Goal: Transaction & Acquisition: Book appointment/travel/reservation

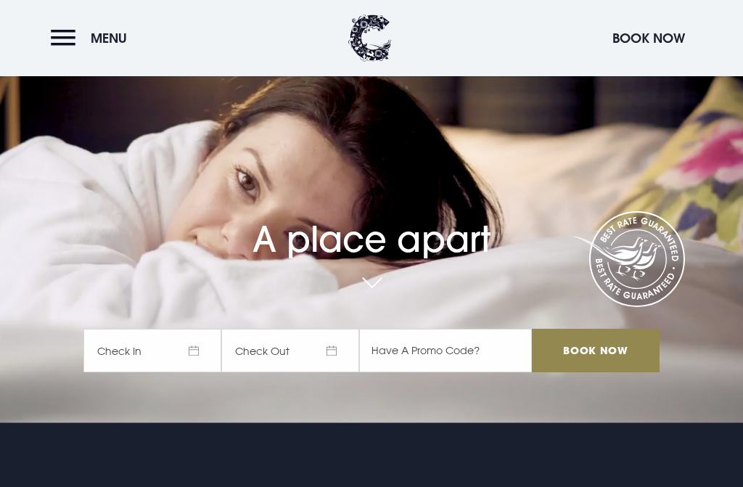
click at [202, 372] on span "Check In" at bounding box center [152, 351] width 138 height 44
click at [204, 372] on span "Check In" at bounding box center [152, 351] width 138 height 44
click at [198, 372] on span "Check In" at bounding box center [152, 351] width 138 height 44
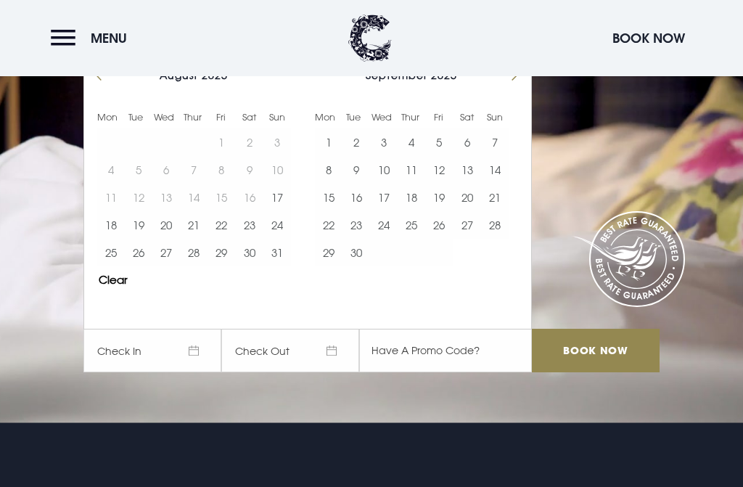
click at [337, 266] on button "29" at bounding box center [329, 253] width 28 height 28
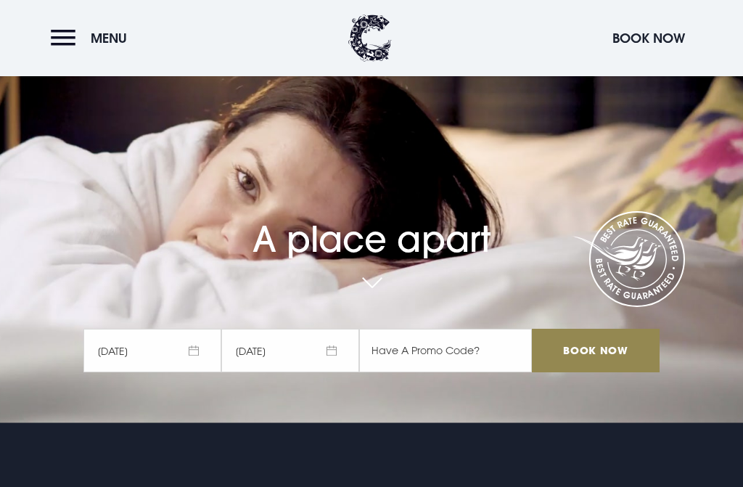
click at [343, 401] on div "September 2025 1 2 3 4 5 6 7 8 9 10 11 12 13 14 15 16 17 18 19 20 21 22 23 24 2…" at bounding box center [411, 483] width 218 height 221
click at [340, 372] on span "30/09/2025" at bounding box center [290, 351] width 138 height 44
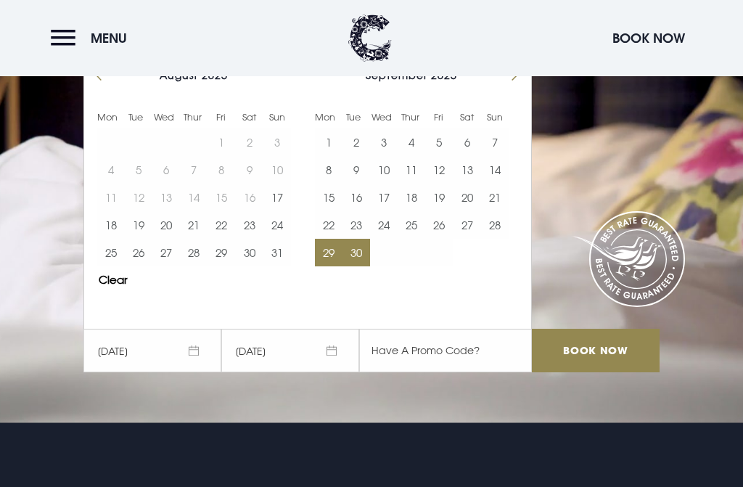
click at [521, 89] on button "Move forward to switch to the next month." at bounding box center [509, 75] width 28 height 28
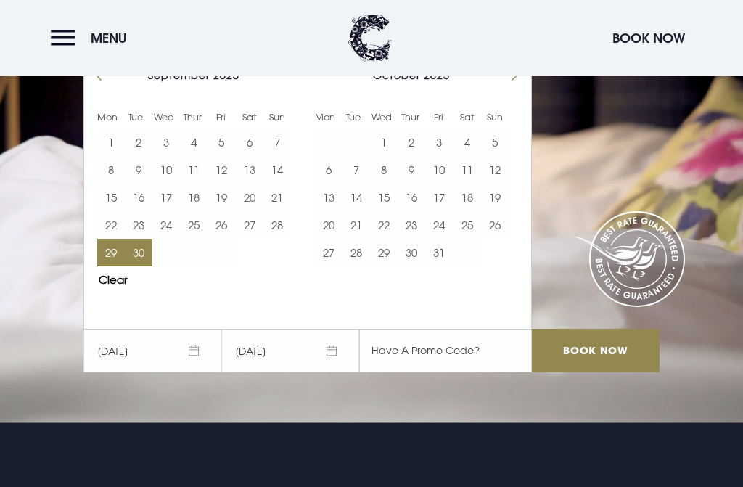
click at [393, 156] on button "1" at bounding box center [384, 142] width 28 height 28
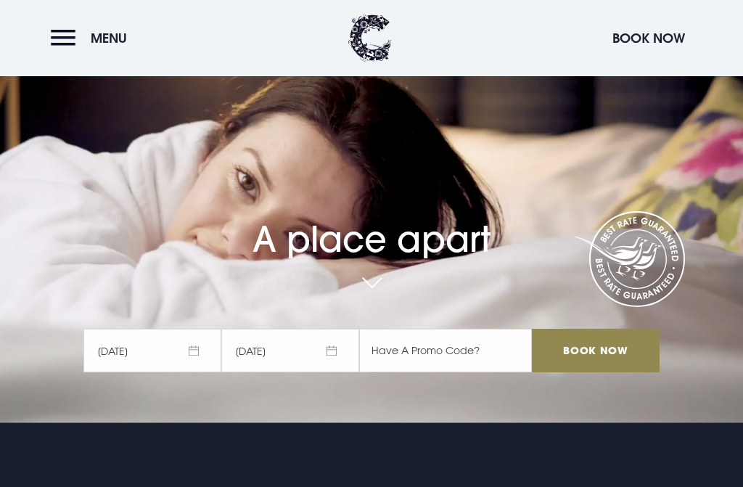
click at [607, 372] on input "Book Now" at bounding box center [596, 351] width 128 height 44
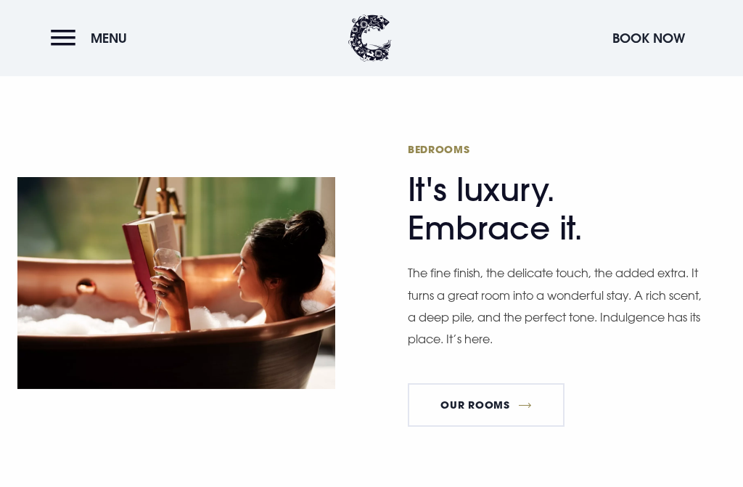
scroll to position [756, 0]
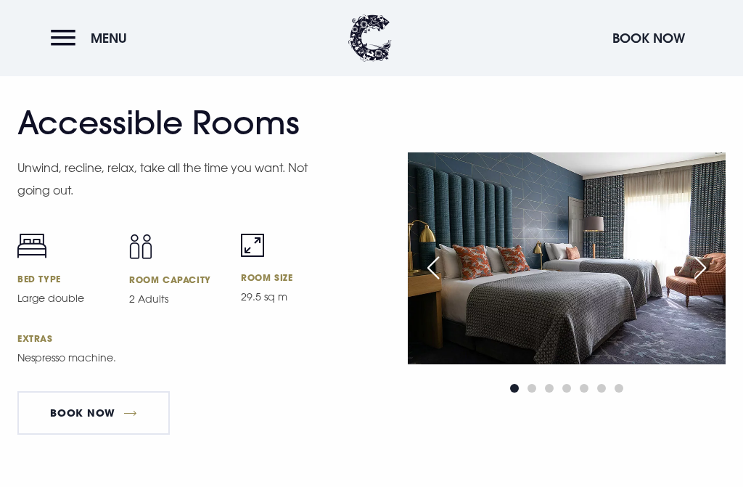
scroll to position [4693, 0]
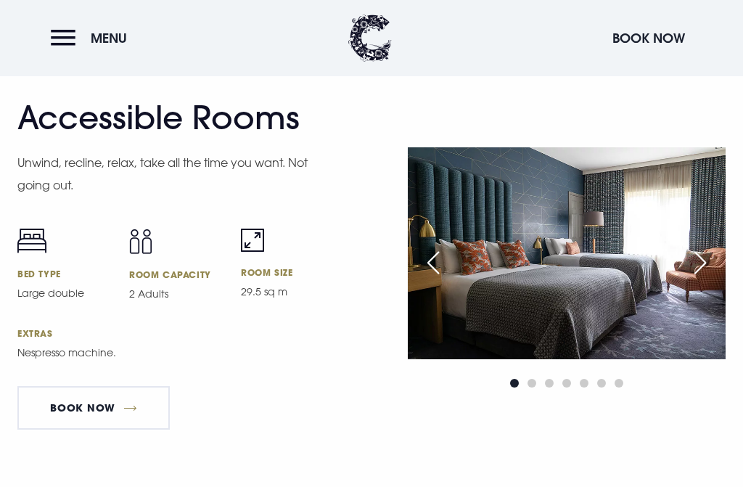
click at [110, 430] on link "Book Now" at bounding box center [93, 408] width 152 height 44
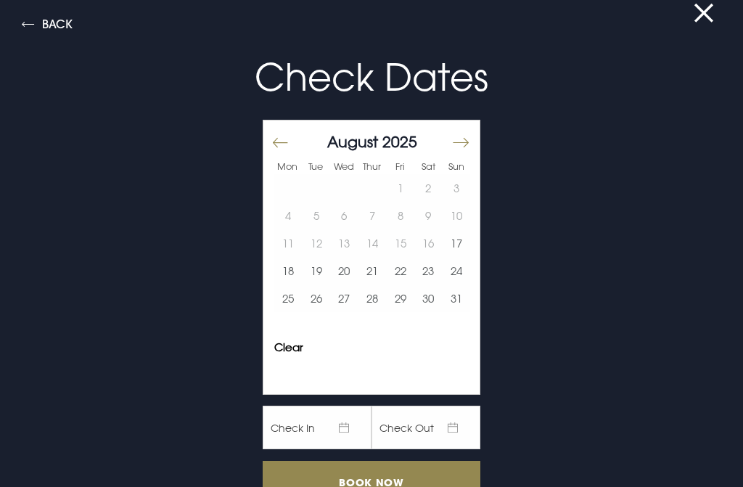
click at [469, 144] on button "Move forward to switch to the next month." at bounding box center [460, 142] width 17 height 30
click at [292, 304] on button "29" at bounding box center [288, 299] width 28 height 28
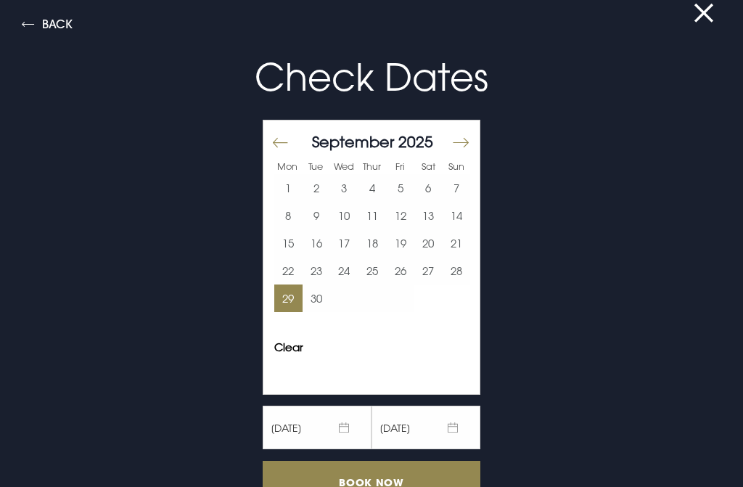
click at [468, 145] on button "Move forward to switch to the next month." at bounding box center [460, 142] width 17 height 30
click at [351, 186] on button "1" at bounding box center [344, 188] width 28 height 28
click at [383, 486] on input "Book Now" at bounding box center [372, 482] width 218 height 43
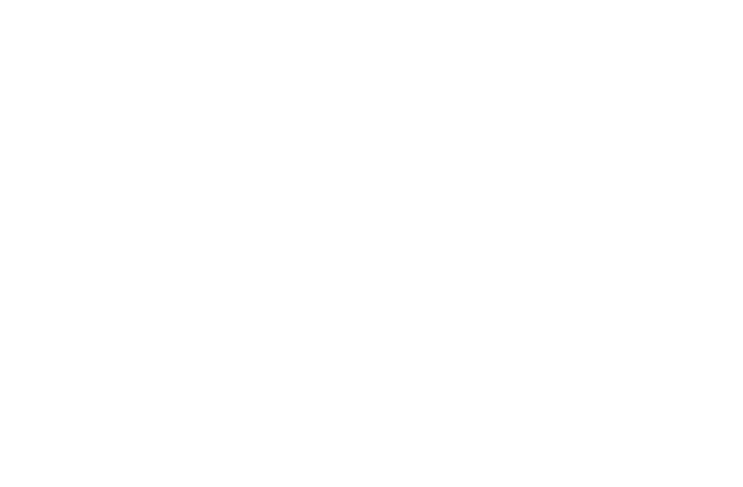
click at [627, 6] on html at bounding box center [371, 3] width 743 height 6
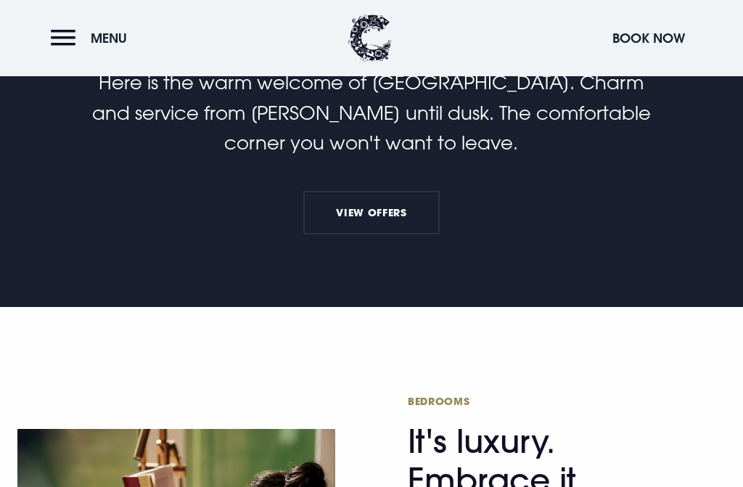
scroll to position [493, 0]
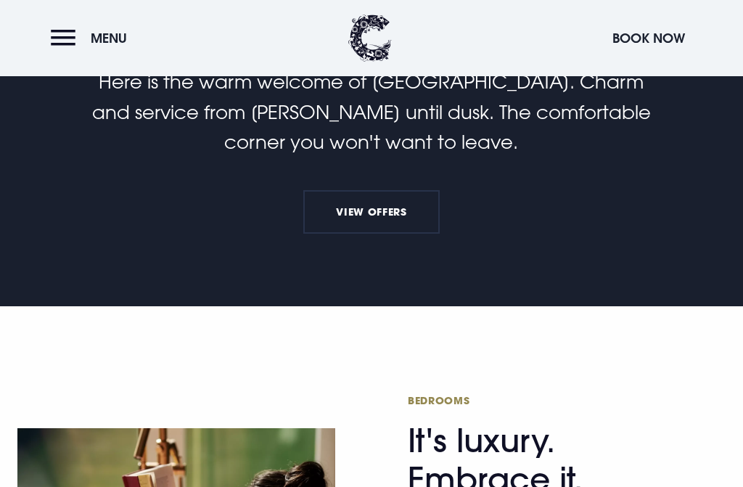
click at [383, 234] on link "View Offers" at bounding box center [371, 212] width 136 height 44
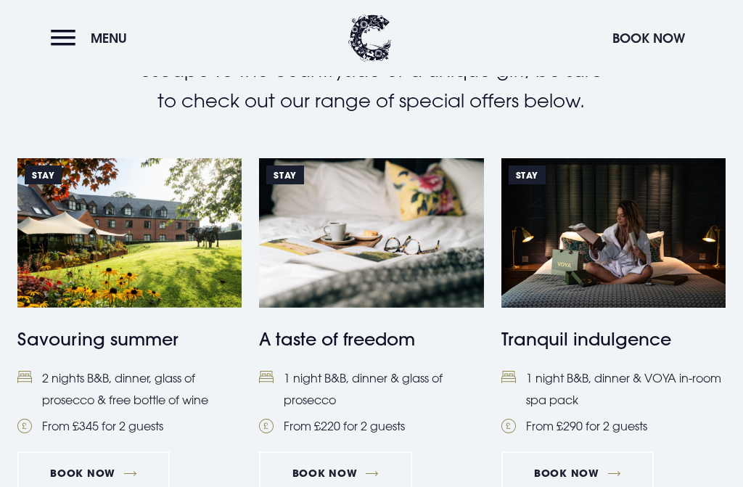
scroll to position [551, 0]
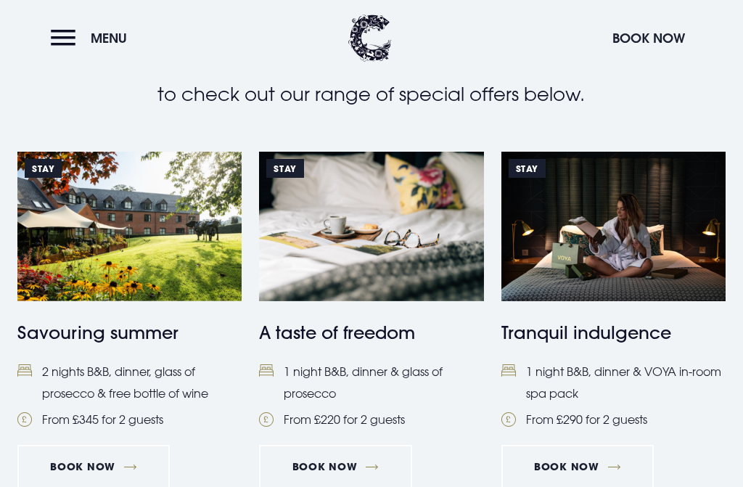
click at [107, 470] on link "Book Now" at bounding box center [93, 467] width 152 height 44
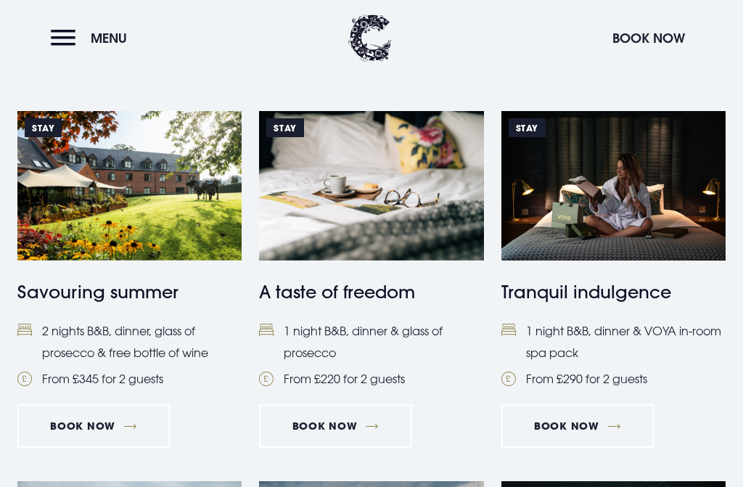
scroll to position [586, 0]
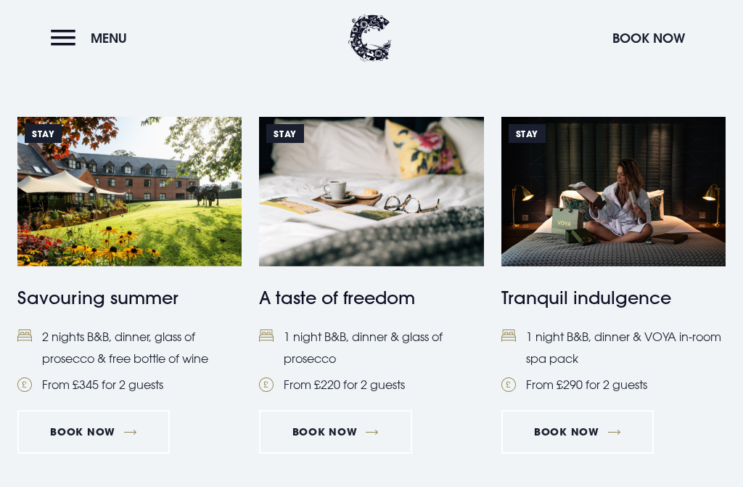
click at [115, 444] on link "Book Now" at bounding box center [93, 432] width 152 height 44
